Goal: Task Accomplishment & Management: Manage account settings

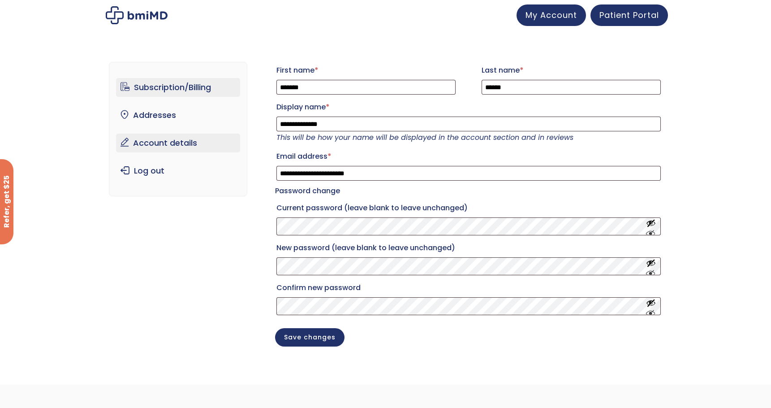
click at [162, 89] on link "Subscription/Billing" at bounding box center [178, 87] width 124 height 19
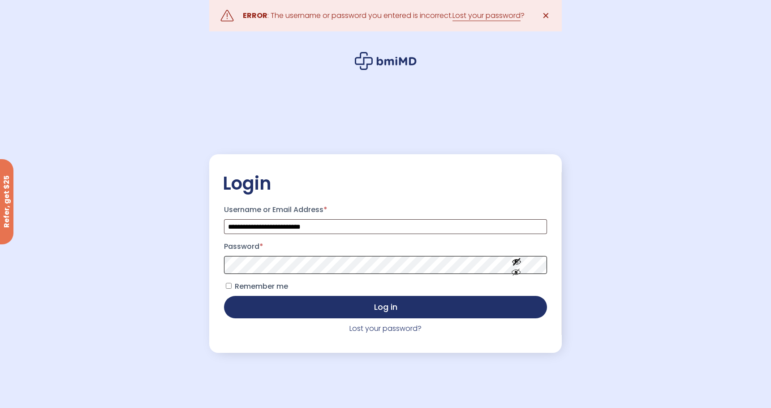
click at [224, 296] on button "Log in" at bounding box center [385, 307] width 323 height 22
